Goal: Task Accomplishment & Management: Manage account settings

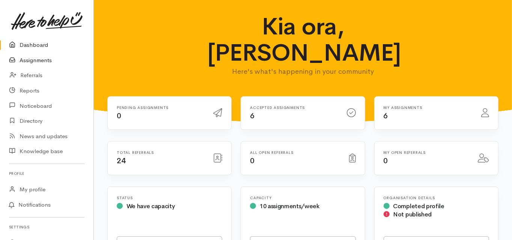
click at [35, 62] on link "Assignments" at bounding box center [46, 60] width 93 height 15
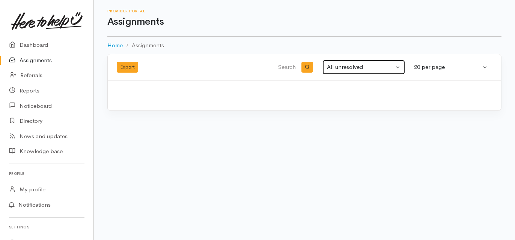
click at [351, 66] on div "All unresolved" at bounding box center [360, 67] width 67 height 9
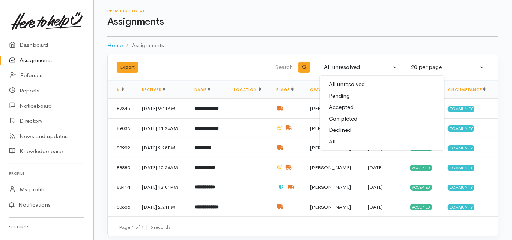
click at [338, 142] on link "All" at bounding box center [382, 142] width 125 height 12
select select "All"
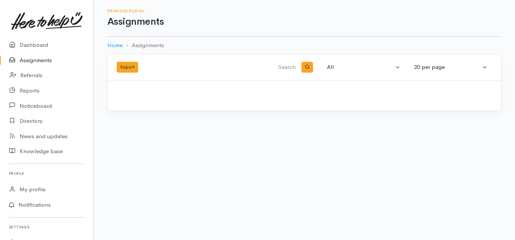
click at [281, 66] on input "search" at bounding box center [258, 68] width 78 height 18
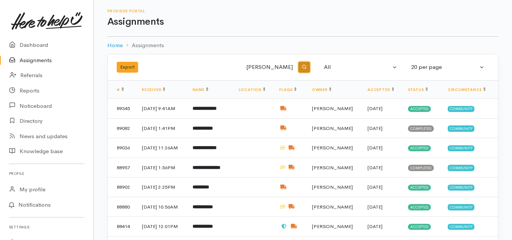
click at [305, 66] on icon "button" at bounding box center [304, 67] width 5 height 5
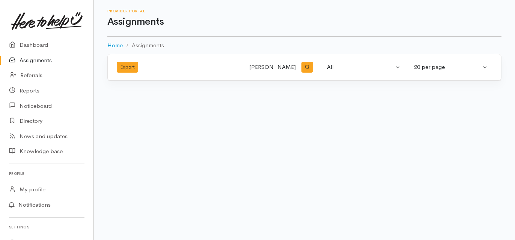
click at [294, 66] on input "liz main" at bounding box center [258, 68] width 78 height 18
type input "main"
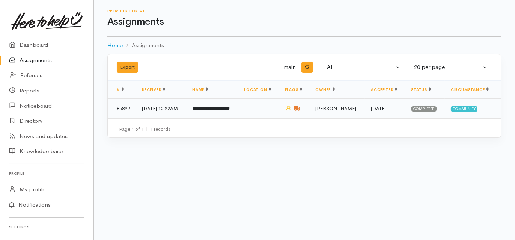
click at [219, 114] on td "**********" at bounding box center [212, 109] width 52 height 20
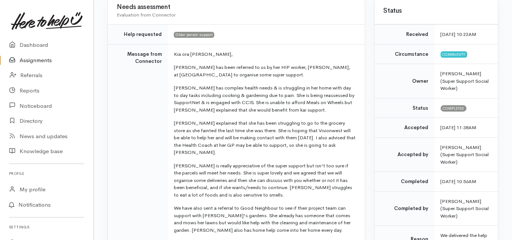
scroll to position [90, 0]
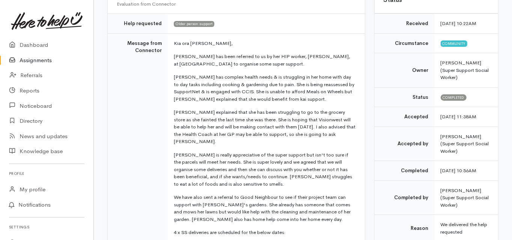
click at [116, 110] on td "Message from Connector" at bounding box center [138, 168] width 60 height 271
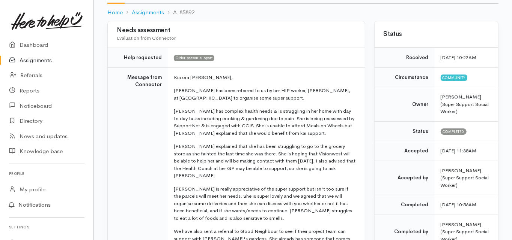
scroll to position [0, 0]
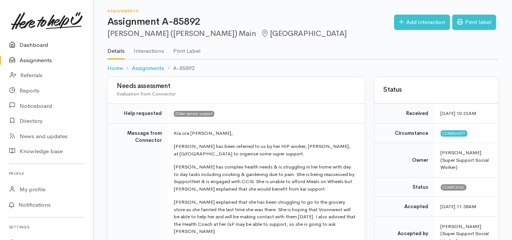
click at [41, 45] on link "Dashboard" at bounding box center [46, 45] width 93 height 15
